Goal: Find specific page/section: Find specific page/section

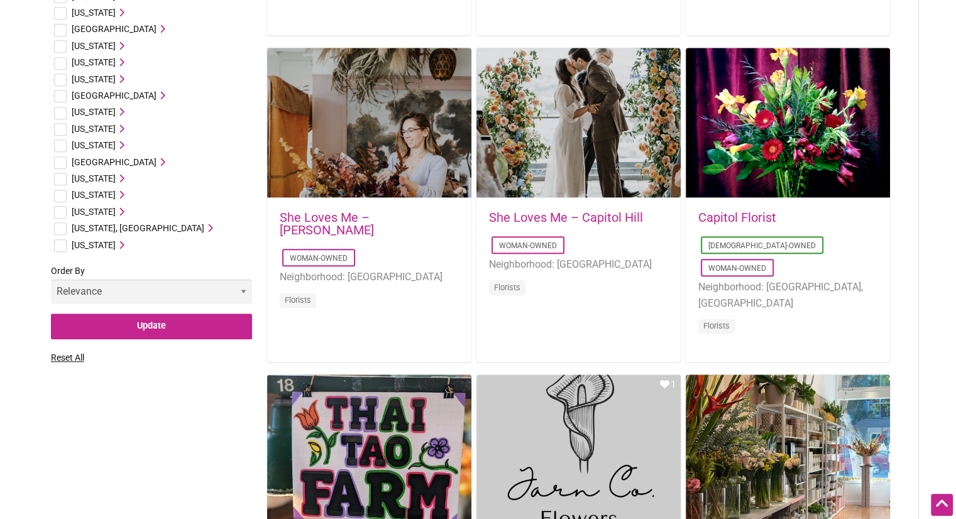
scroll to position [730, 0]
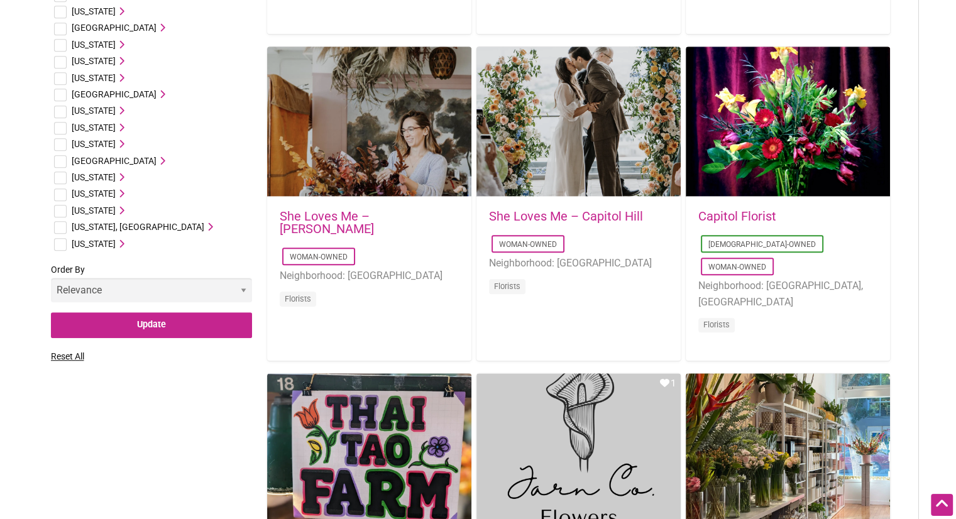
click at [63, 210] on input "checkbox" at bounding box center [60, 211] width 13 height 13
checkbox input "true"
click at [116, 208] on span "[US_STATE]" at bounding box center [94, 211] width 44 height 10
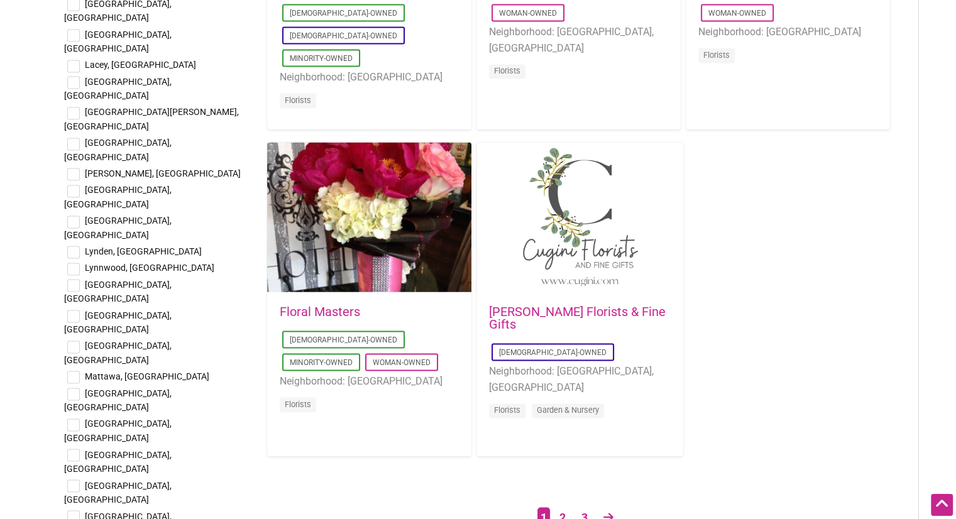
scroll to position [1943, 0]
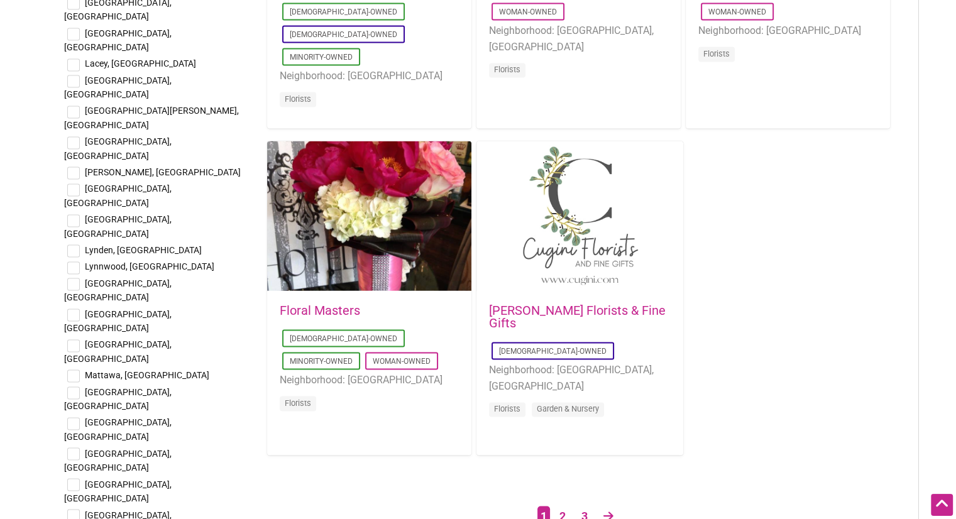
checkbox input "true"
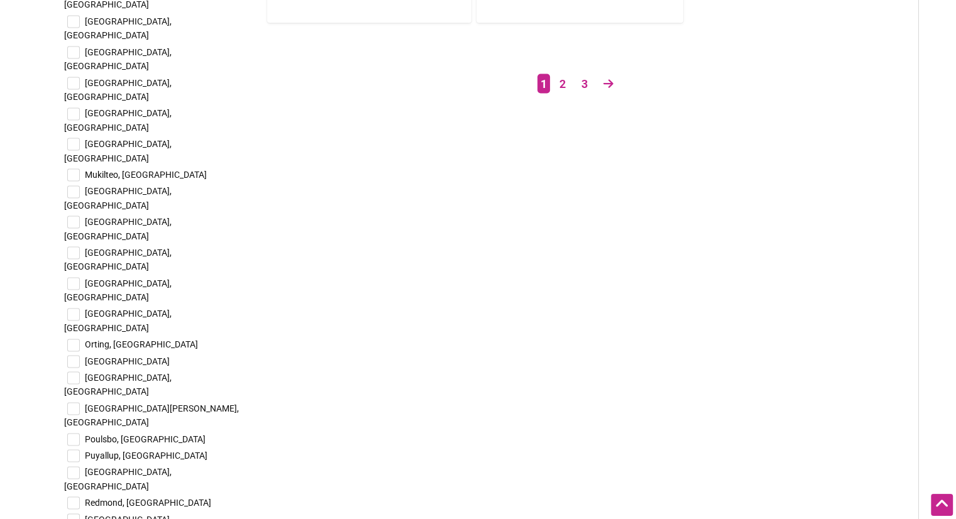
scroll to position [2388, 0]
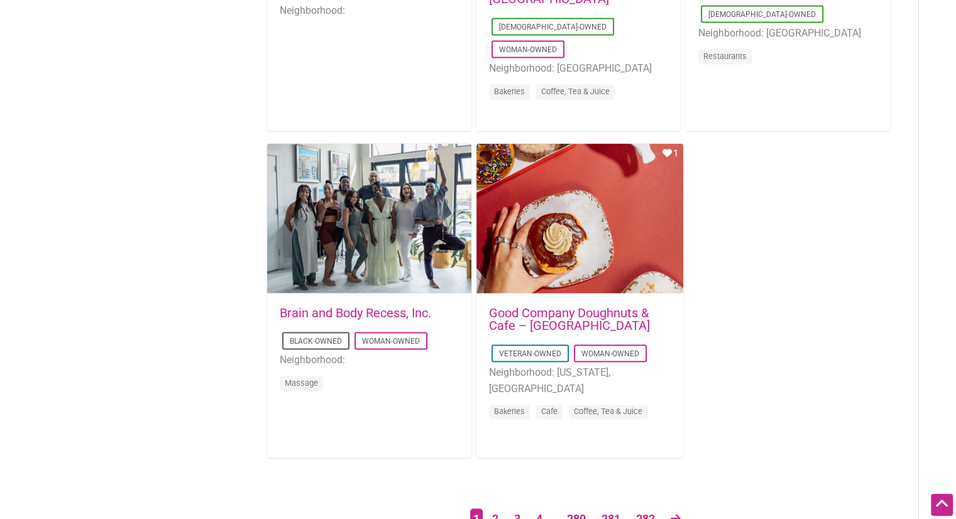
scroll to position [1976, 0]
